Goal: Contribute content

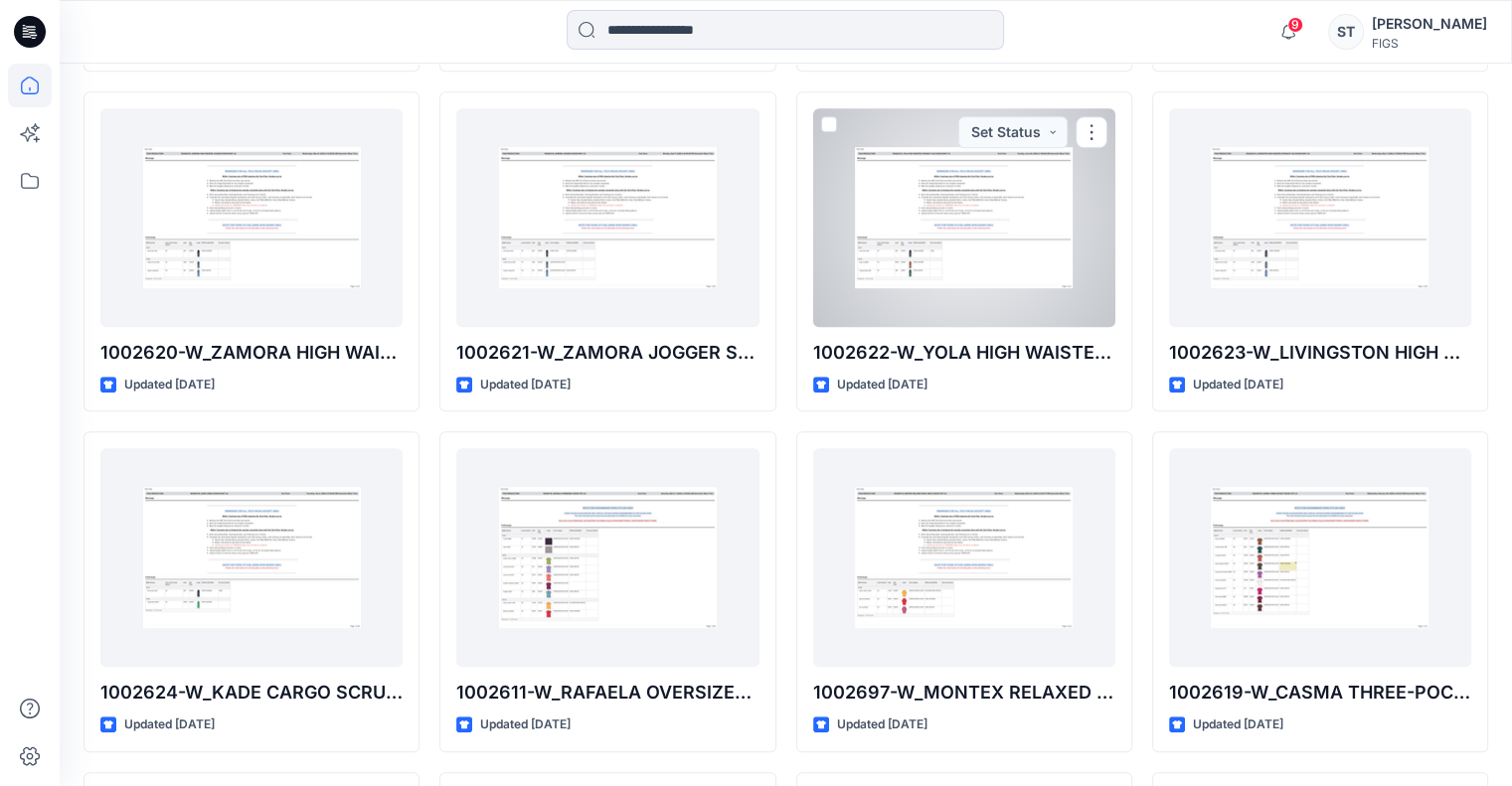
scroll to position [1394, 0]
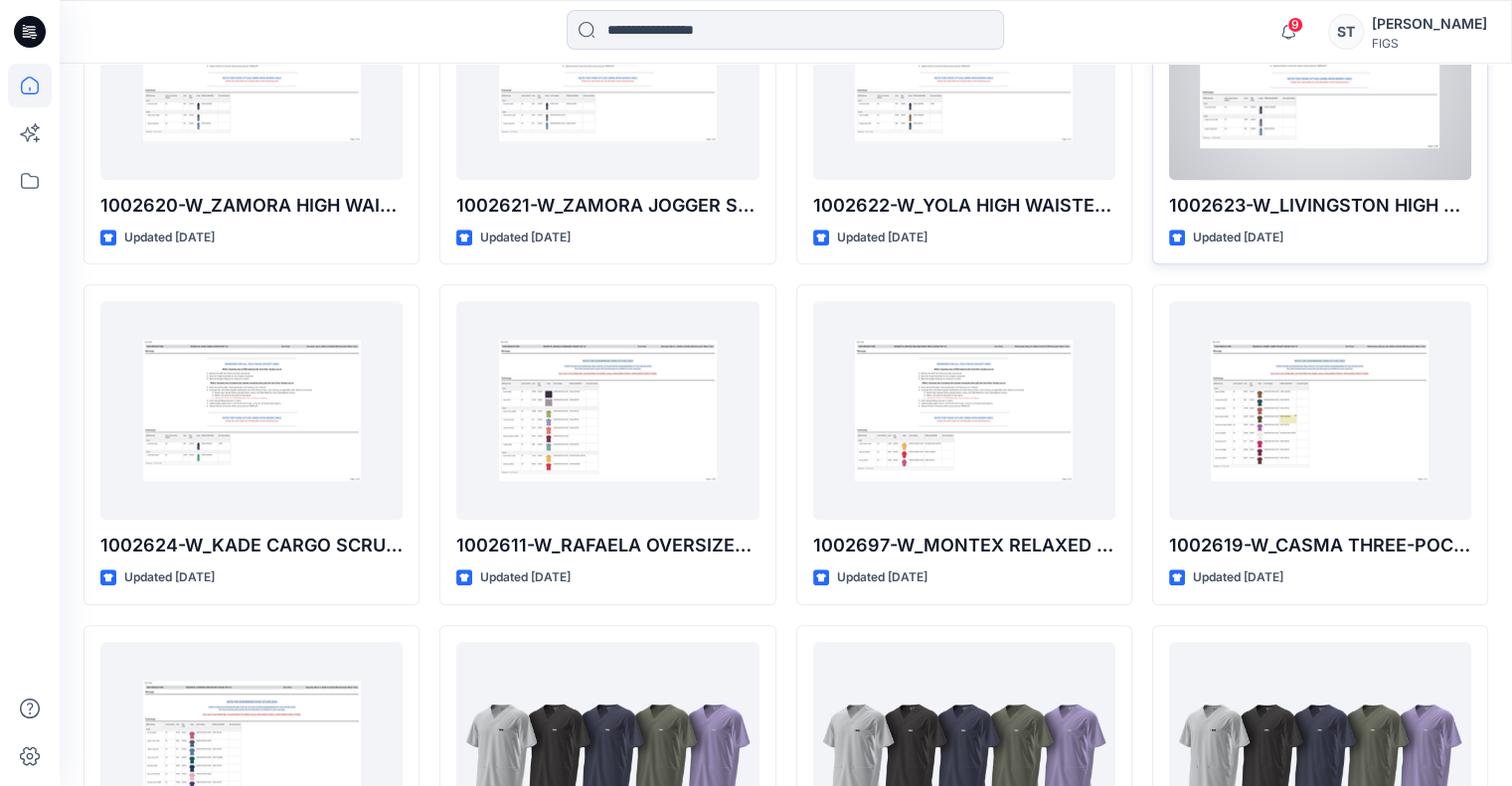
click at [1310, 235] on div "Updated [DATE]" at bounding box center [1319, 237] width 302 height 21
click at [1229, 126] on div at bounding box center [1319, 70] width 302 height 218
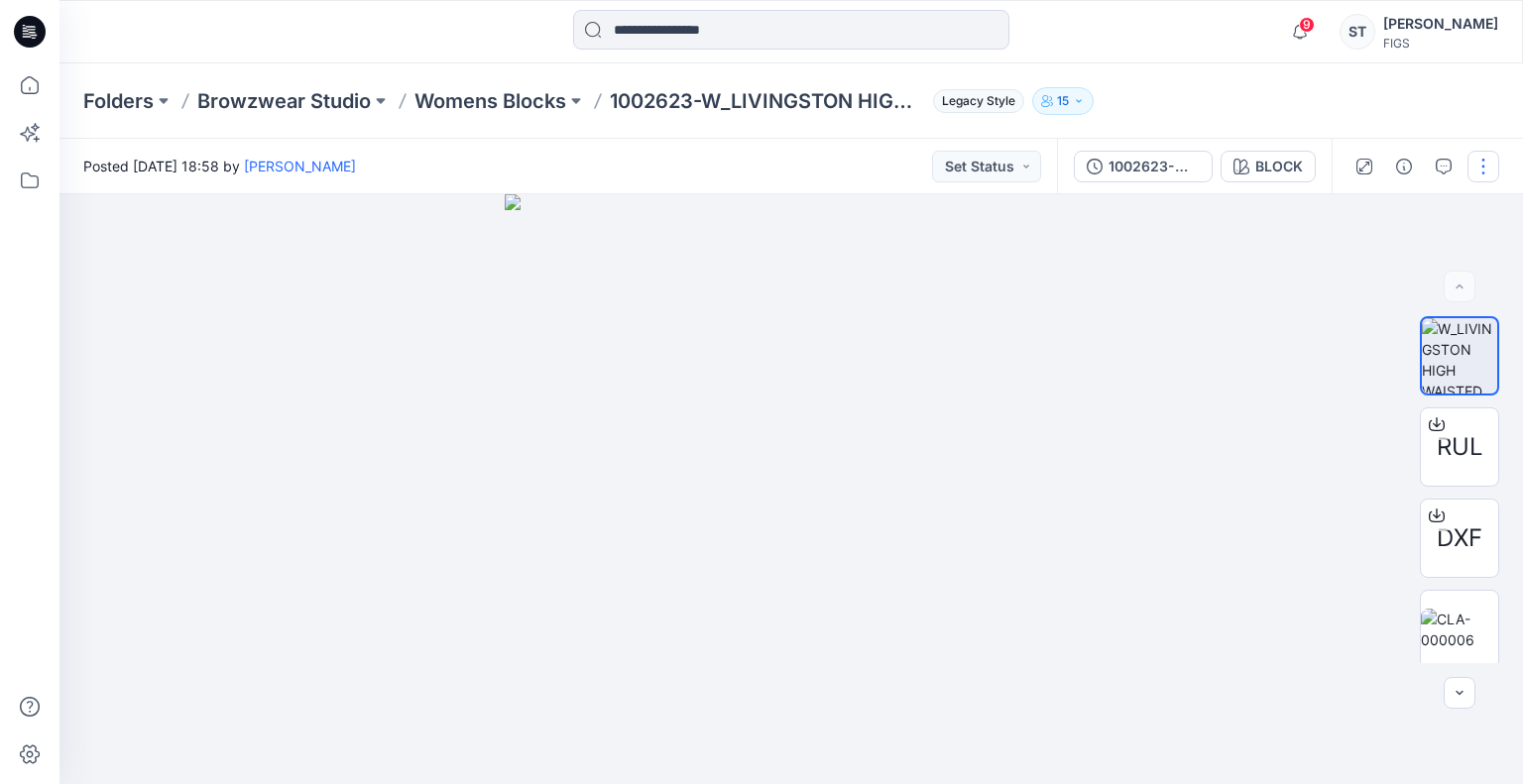
click at [1479, 163] on button "button" at bounding box center [1483, 166] width 32 height 32
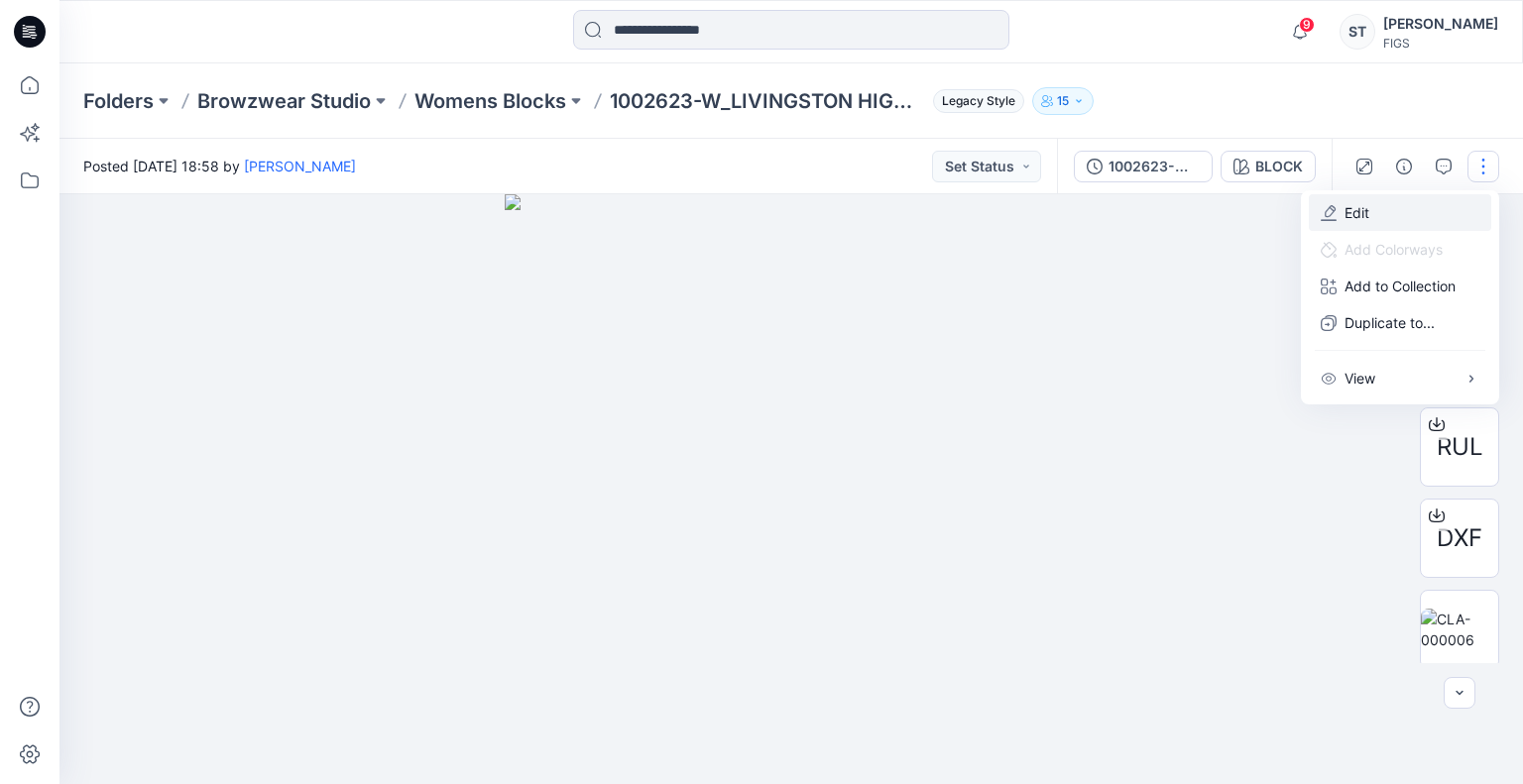
click at [1398, 216] on button "Edit" at bounding box center [1400, 212] width 182 height 37
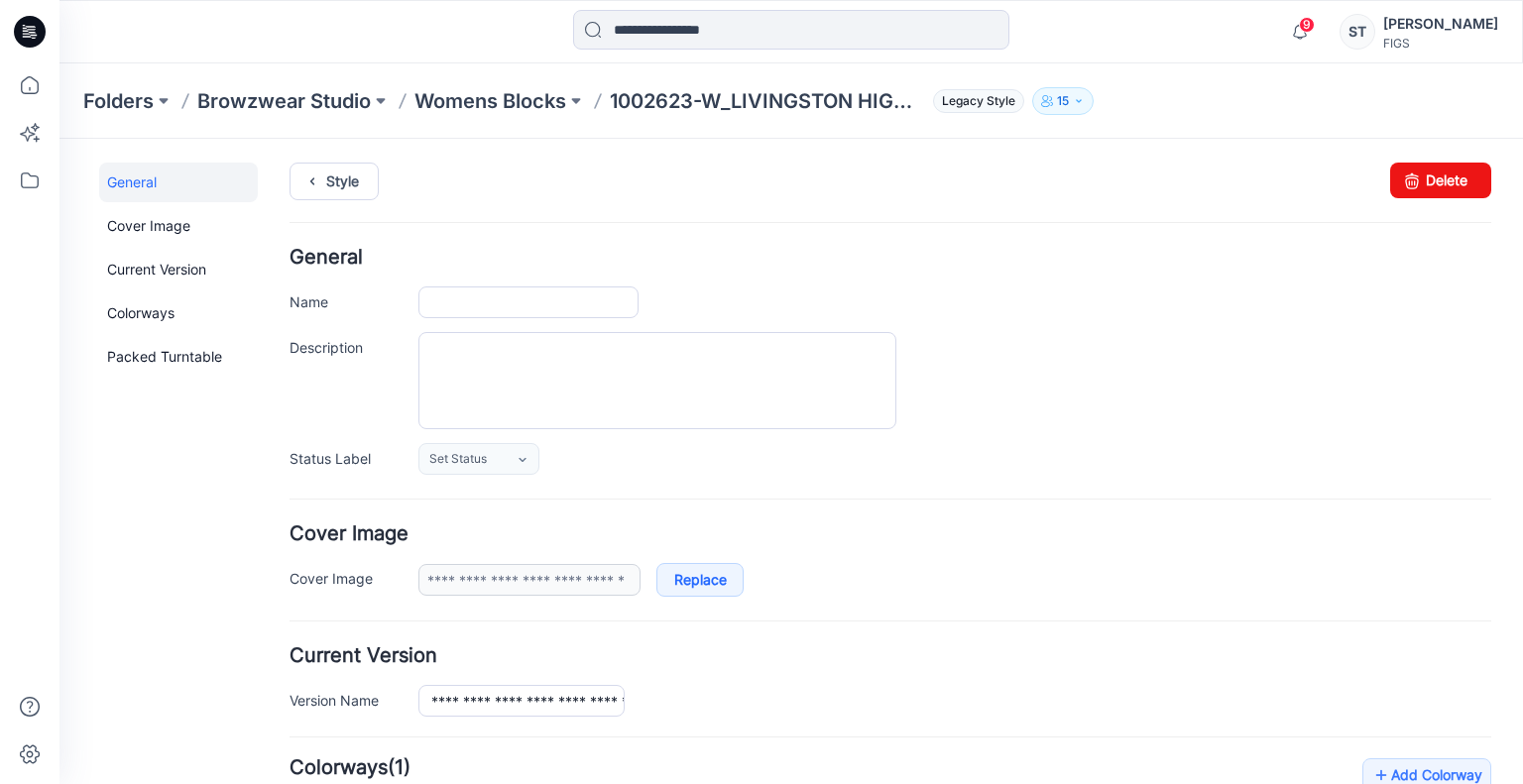
type input "**********"
type input "*****"
type input "**********"
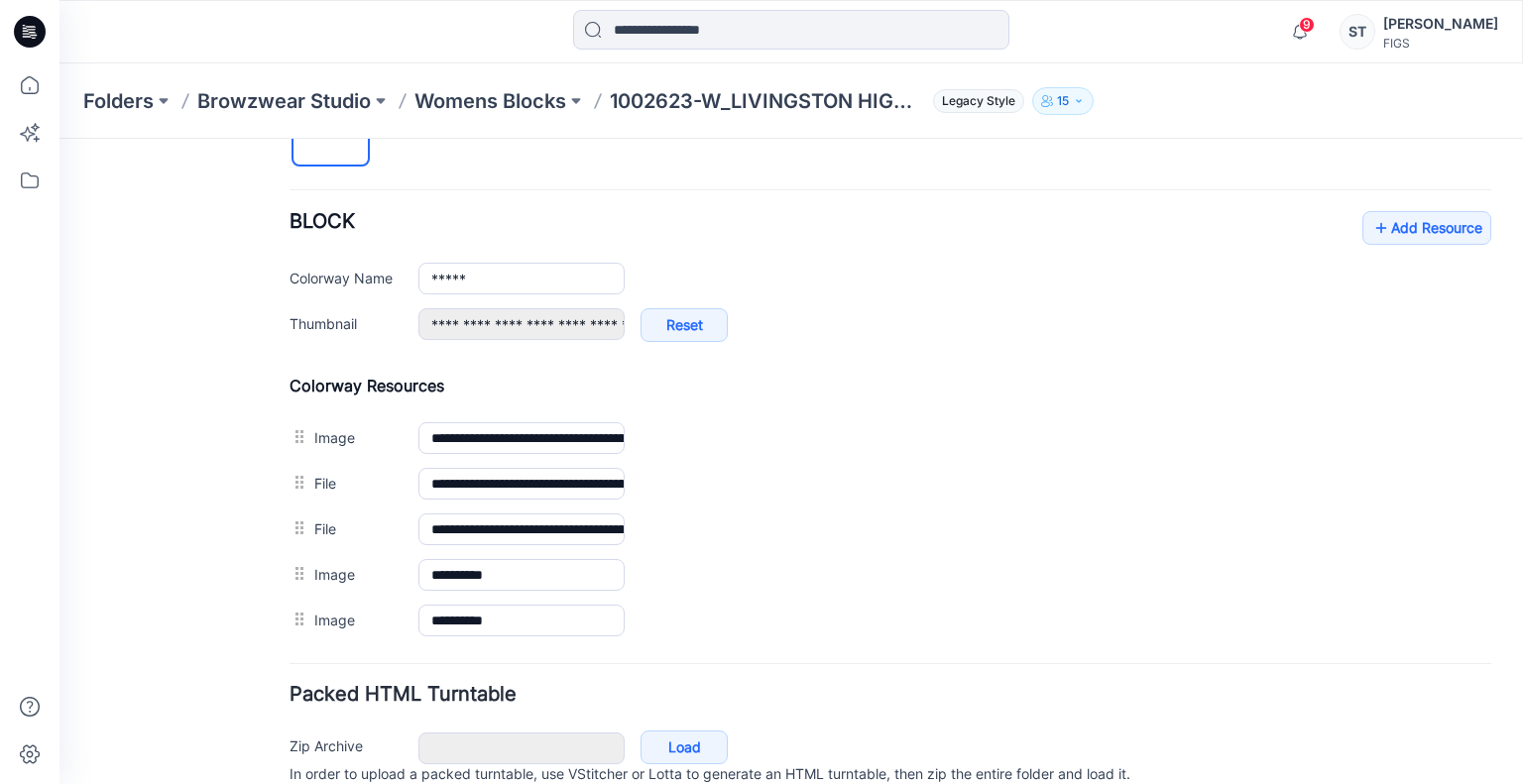
scroll to position [727, 0]
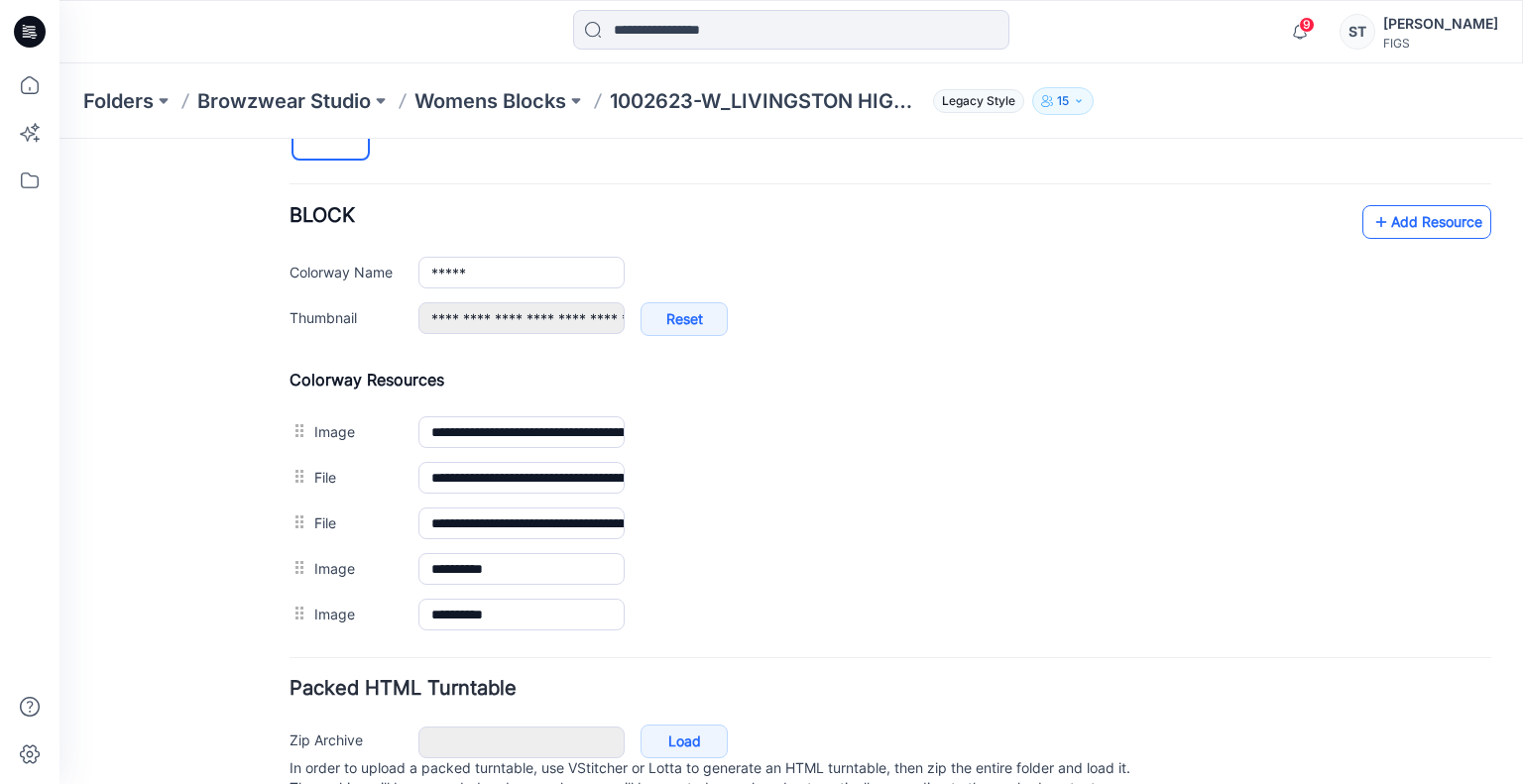
click at [1445, 234] on link "Add Resource" at bounding box center [1425, 222] width 128 height 34
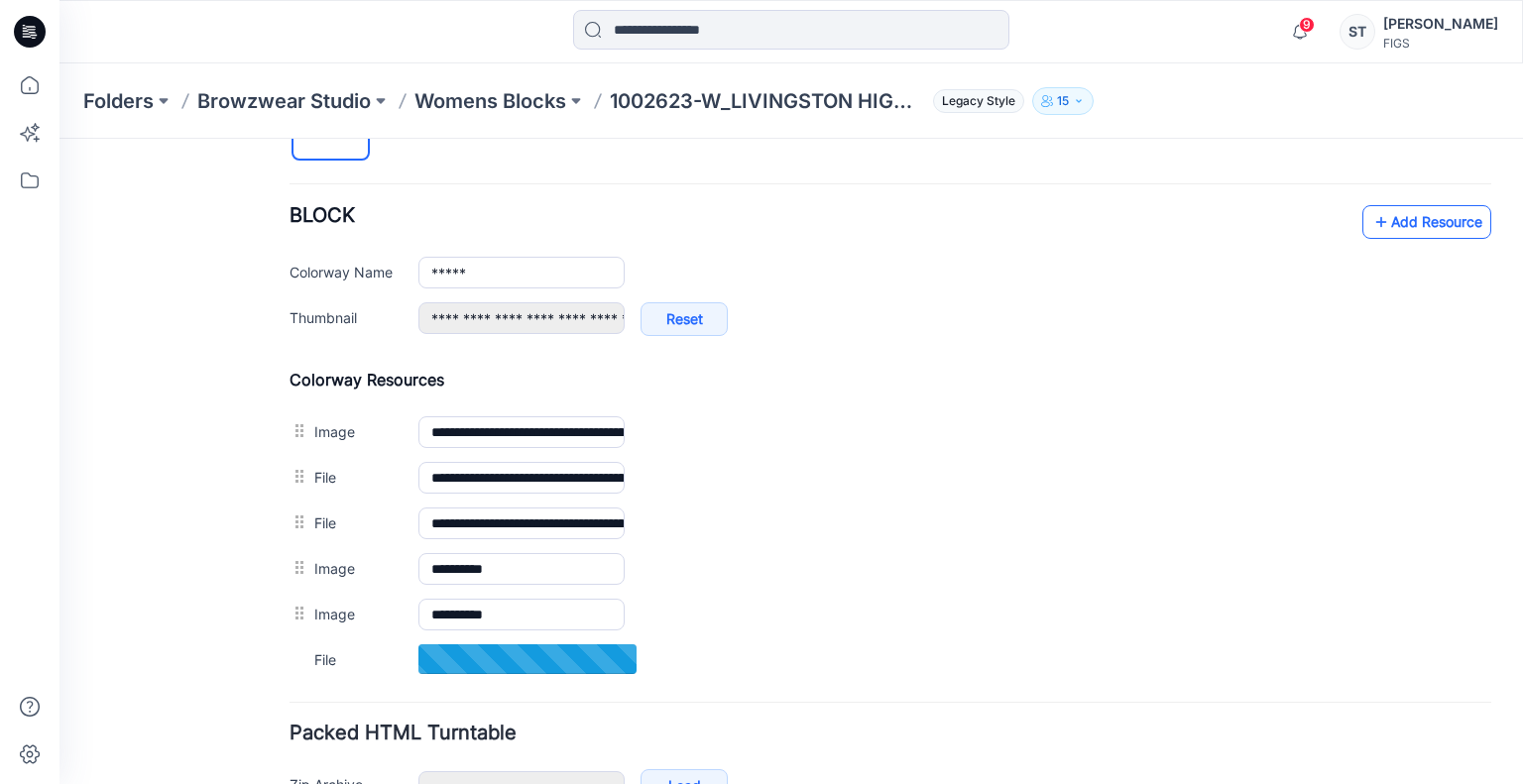
click at [1394, 210] on link "Add Resource" at bounding box center [1425, 222] width 128 height 34
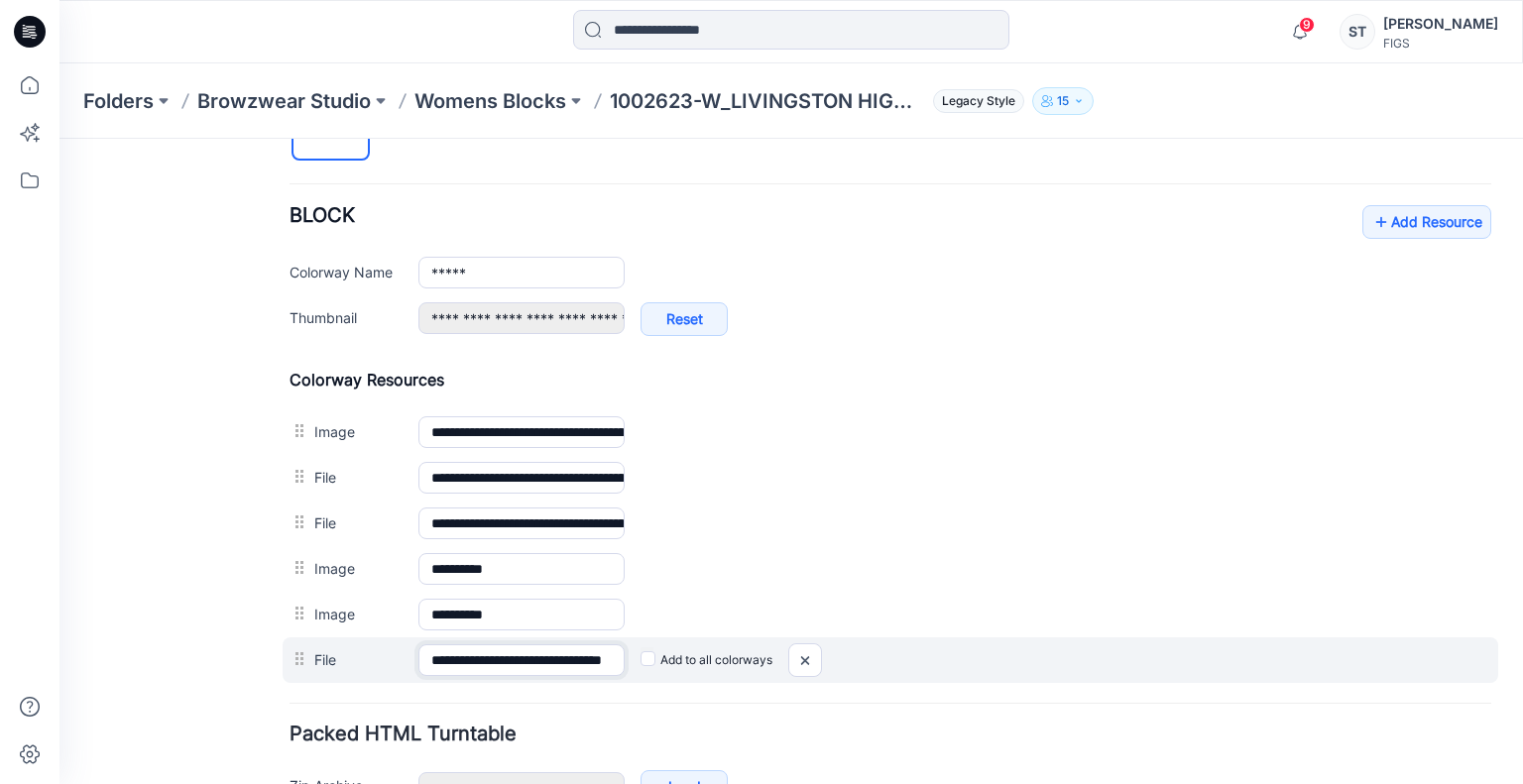
click at [592, 649] on input "**********" at bounding box center [521, 660] width 206 height 32
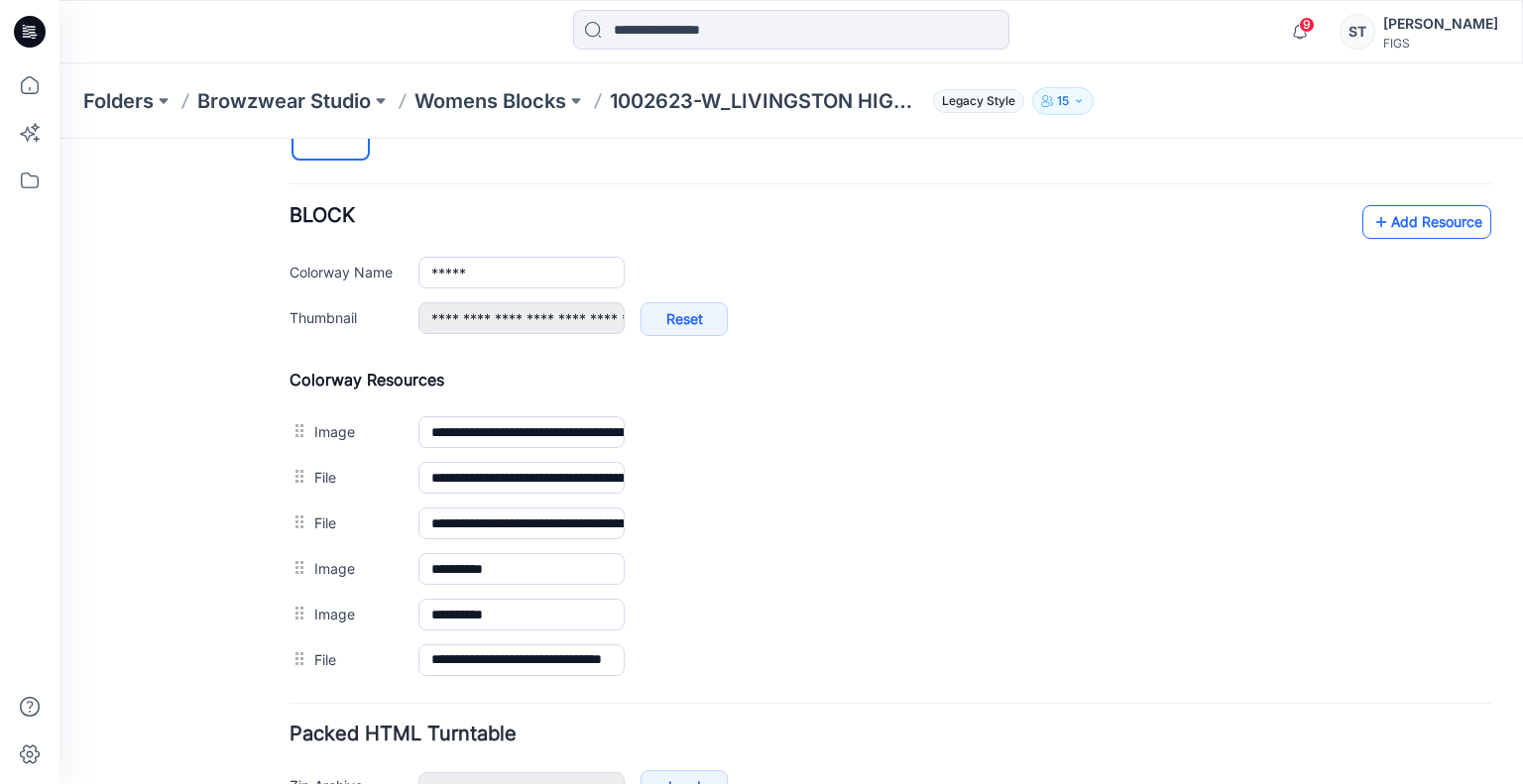
scroll to position [0, 0]
click at [1406, 233] on link "Add Resource" at bounding box center [1425, 222] width 128 height 34
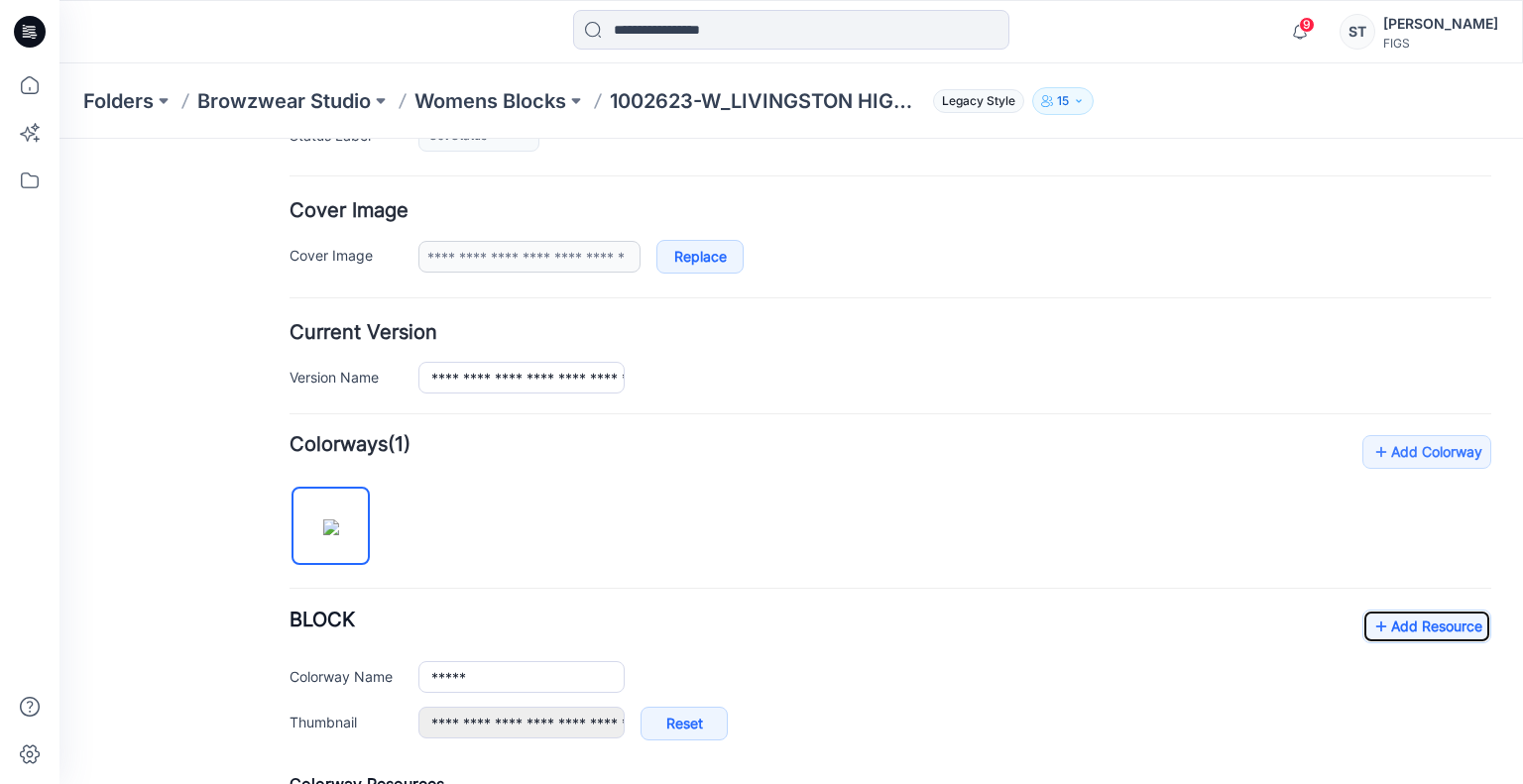
scroll to position [315, 0]
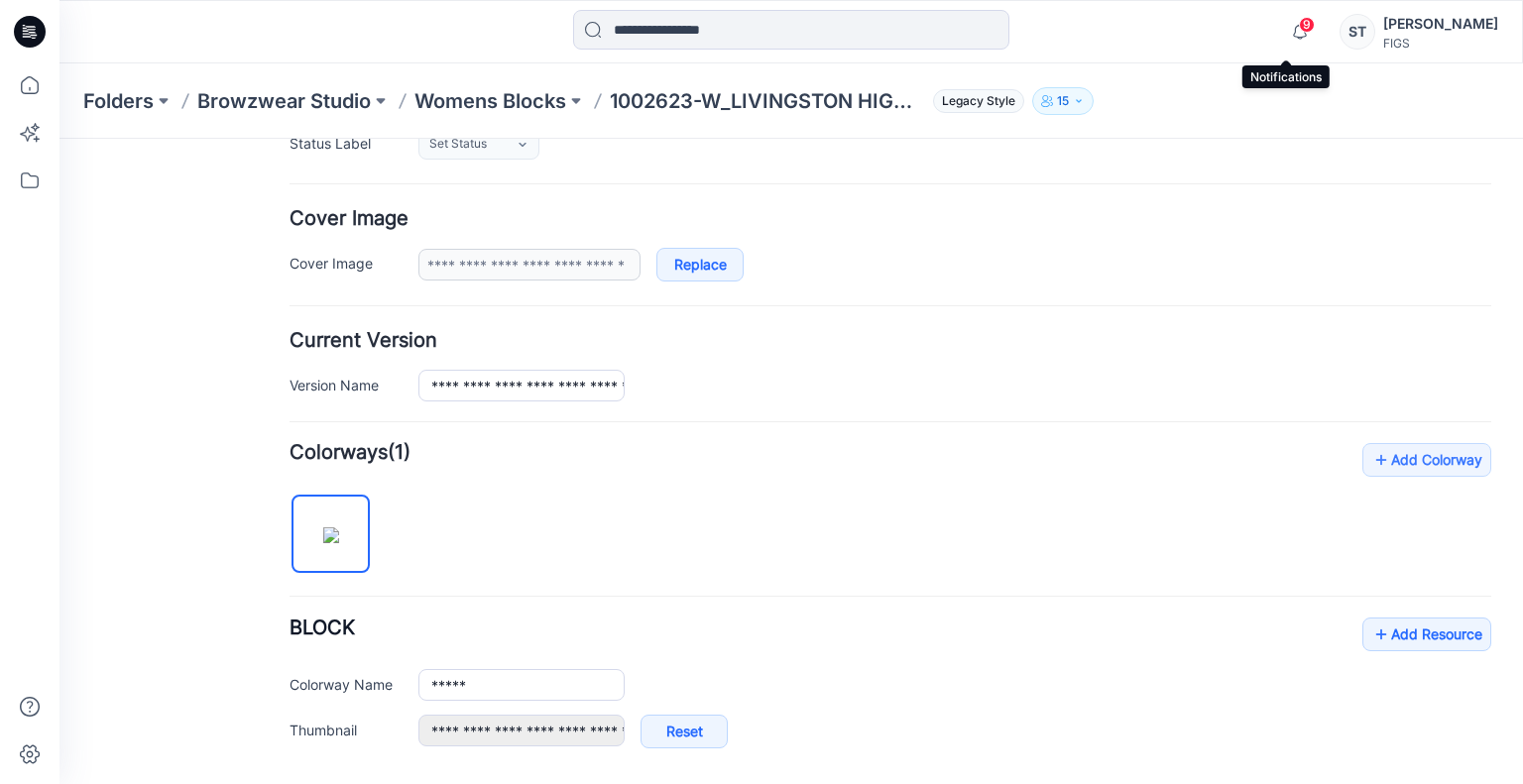
click at [1299, 29] on span "9" at bounding box center [1307, 25] width 16 height 16
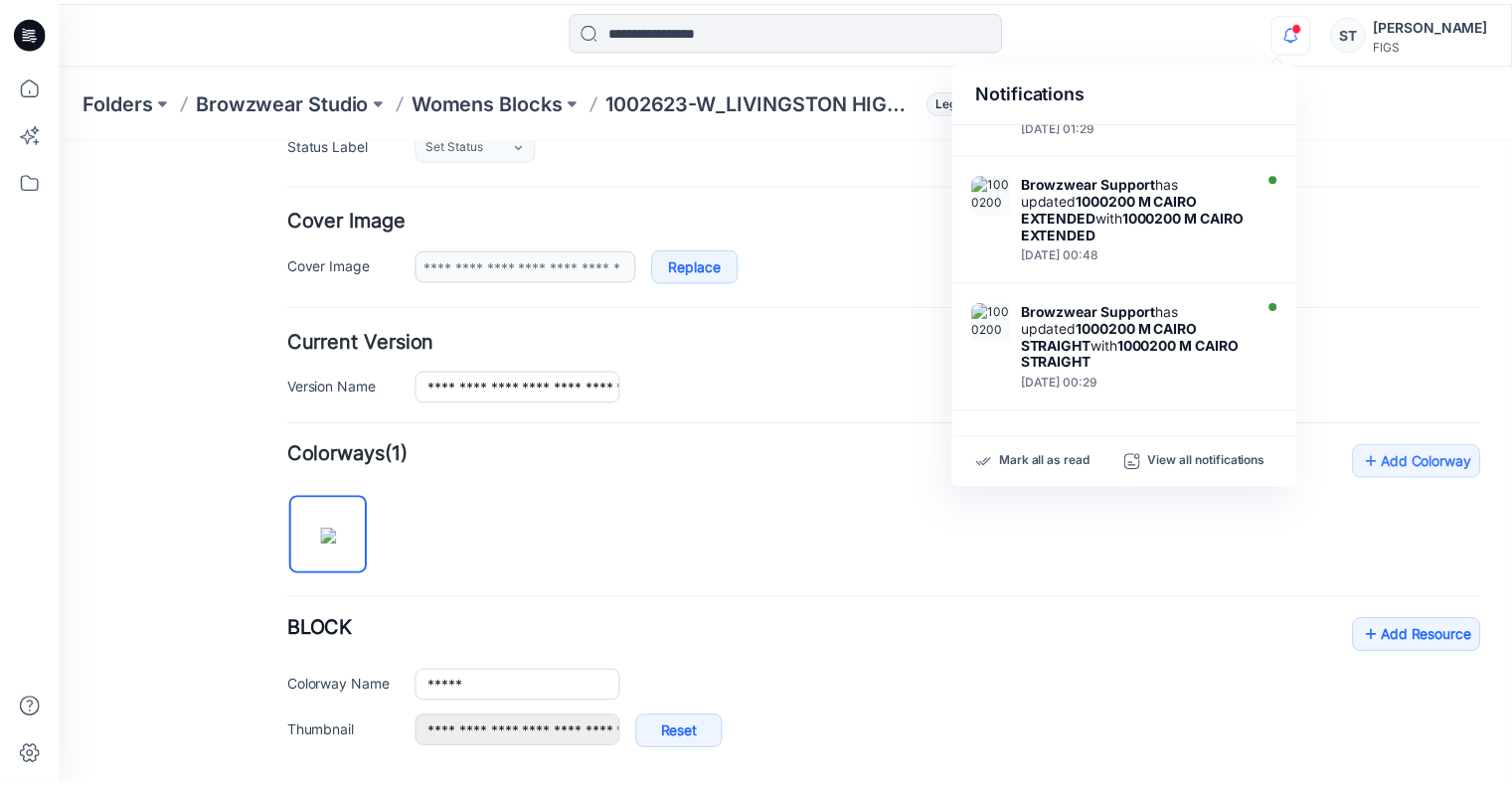
scroll to position [816, 0]
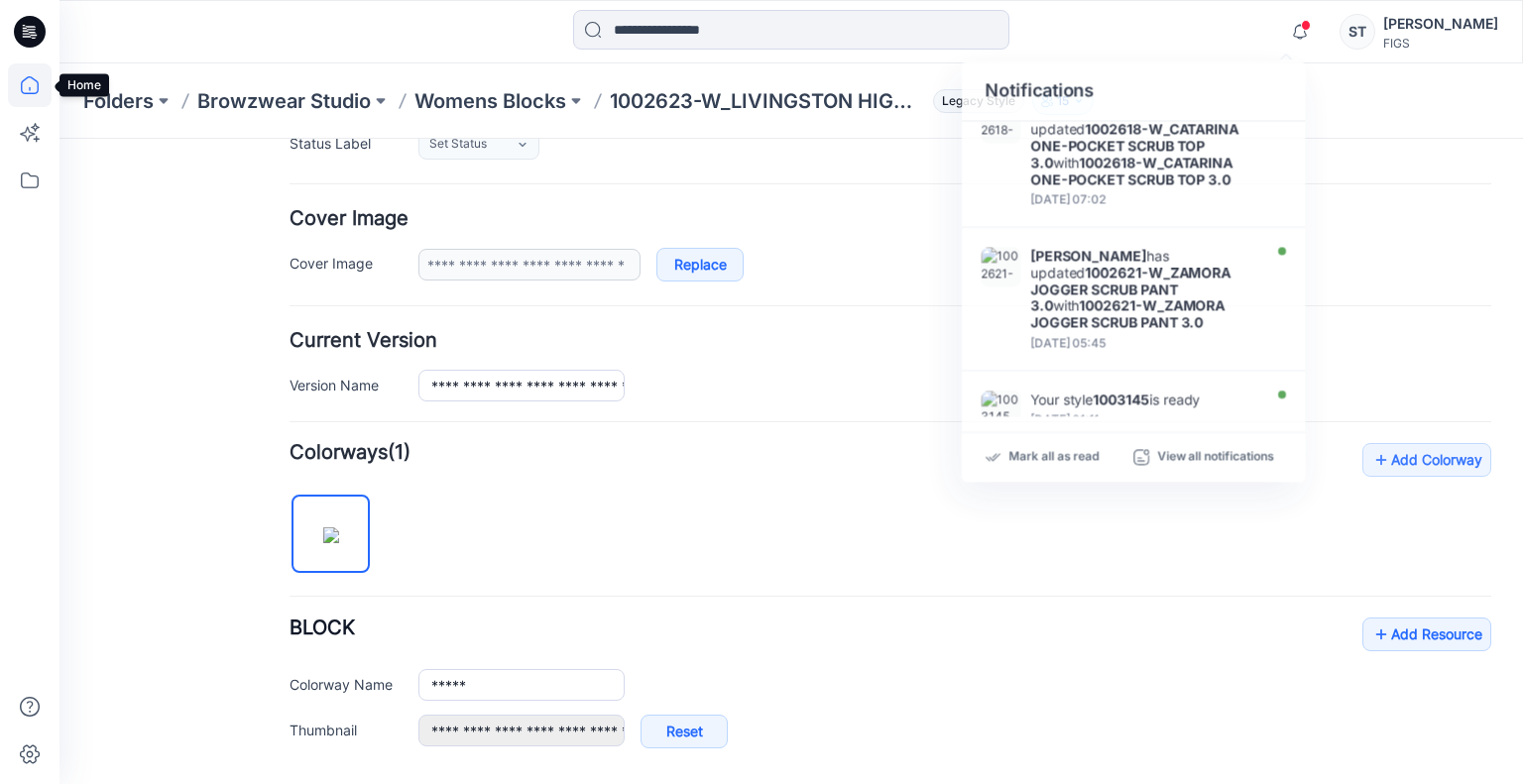
click at [37, 84] on icon at bounding box center [30, 86] width 18 height 18
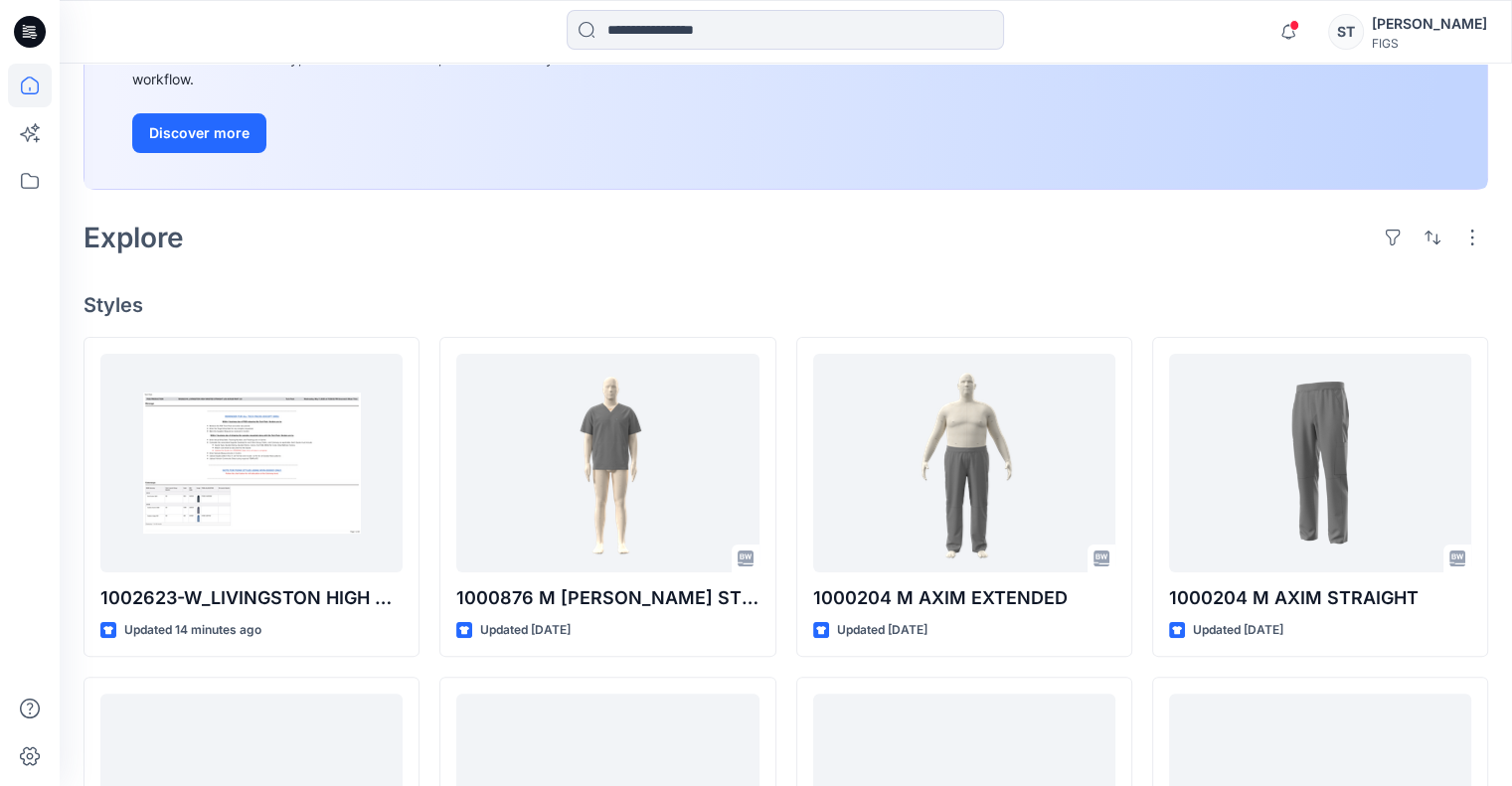
scroll to position [324, 0]
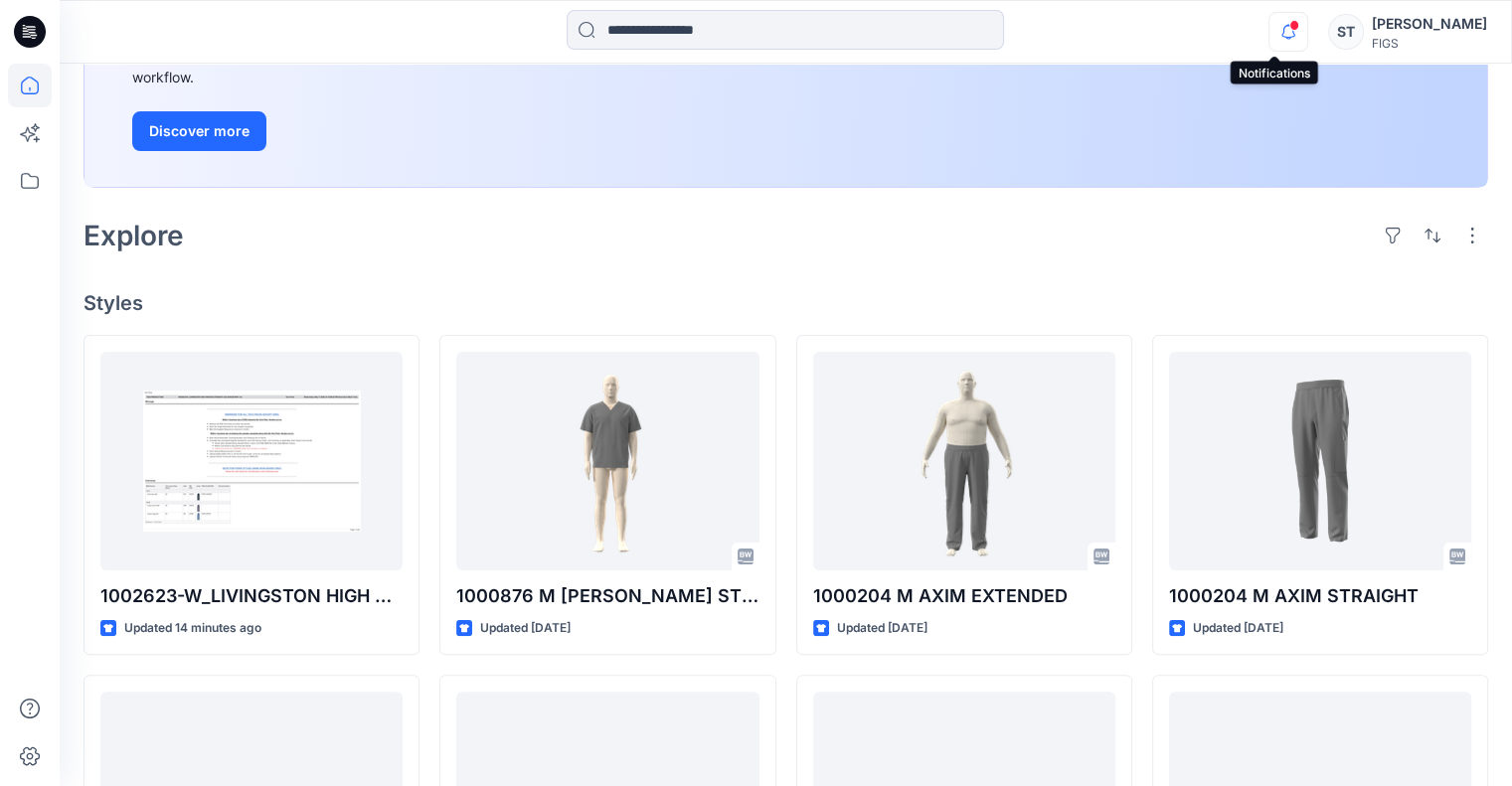
click at [1281, 34] on icon "button" at bounding box center [1288, 31] width 14 height 13
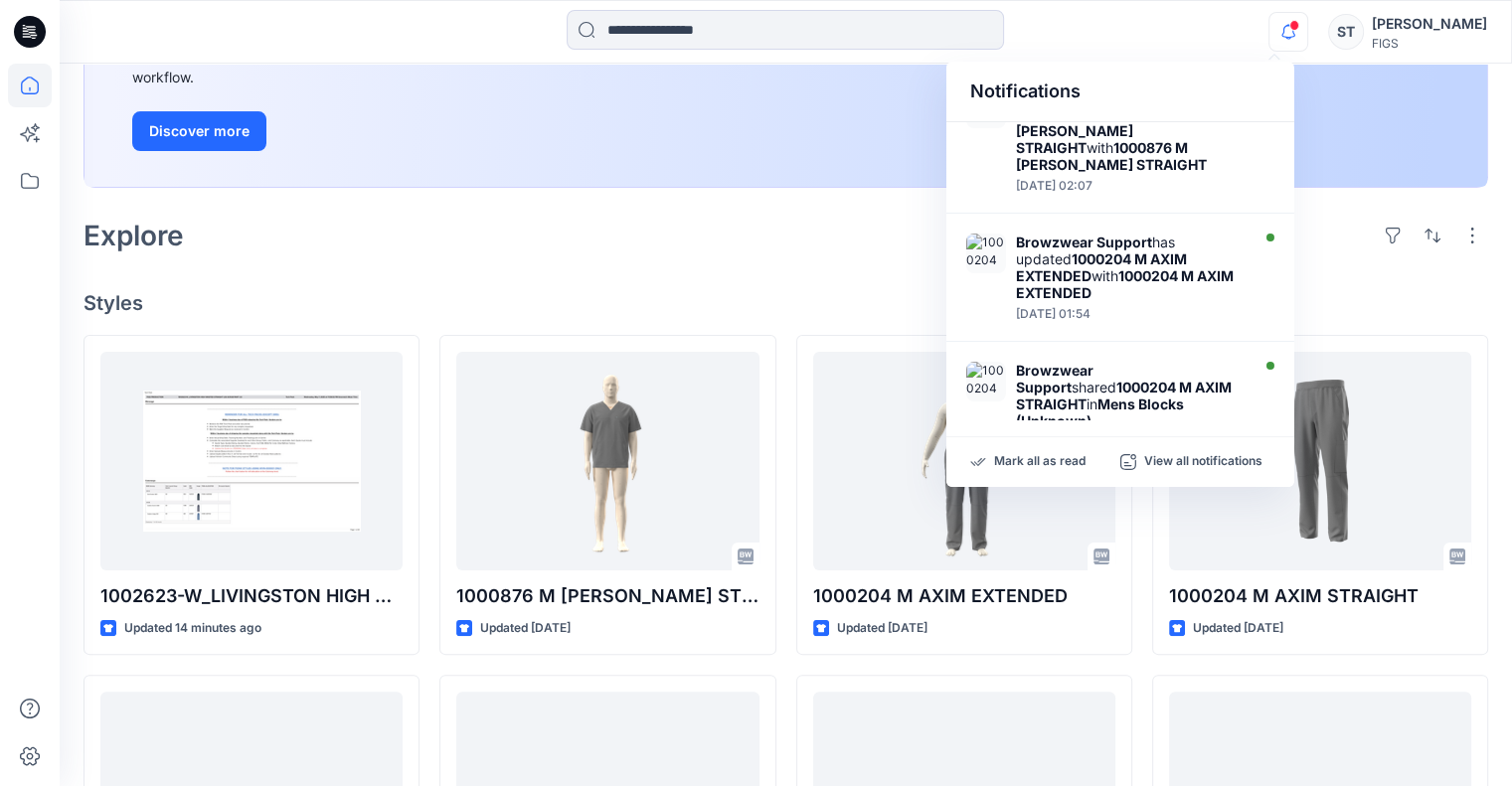
scroll to position [0, 0]
